Goal: Find specific page/section: Find specific page/section

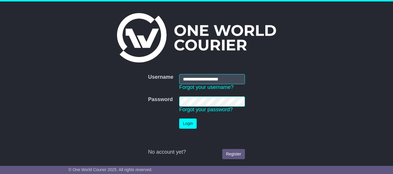
click at [192, 123] on button "Login" at bounding box center [187, 124] width 17 height 10
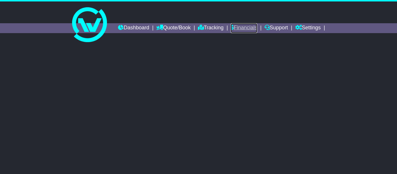
click at [257, 28] on link "Financials" at bounding box center [244, 28] width 26 height 10
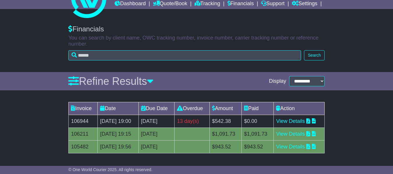
scroll to position [58, 0]
